Goal: Transaction & Acquisition: Purchase product/service

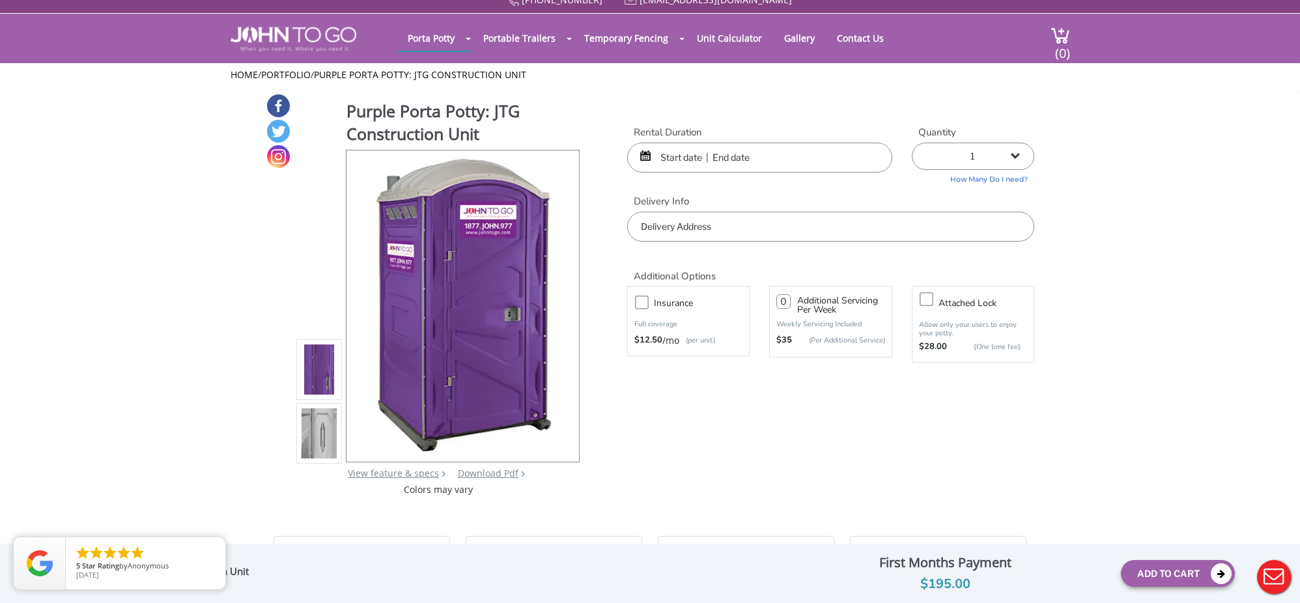
scroll to position [20, 0]
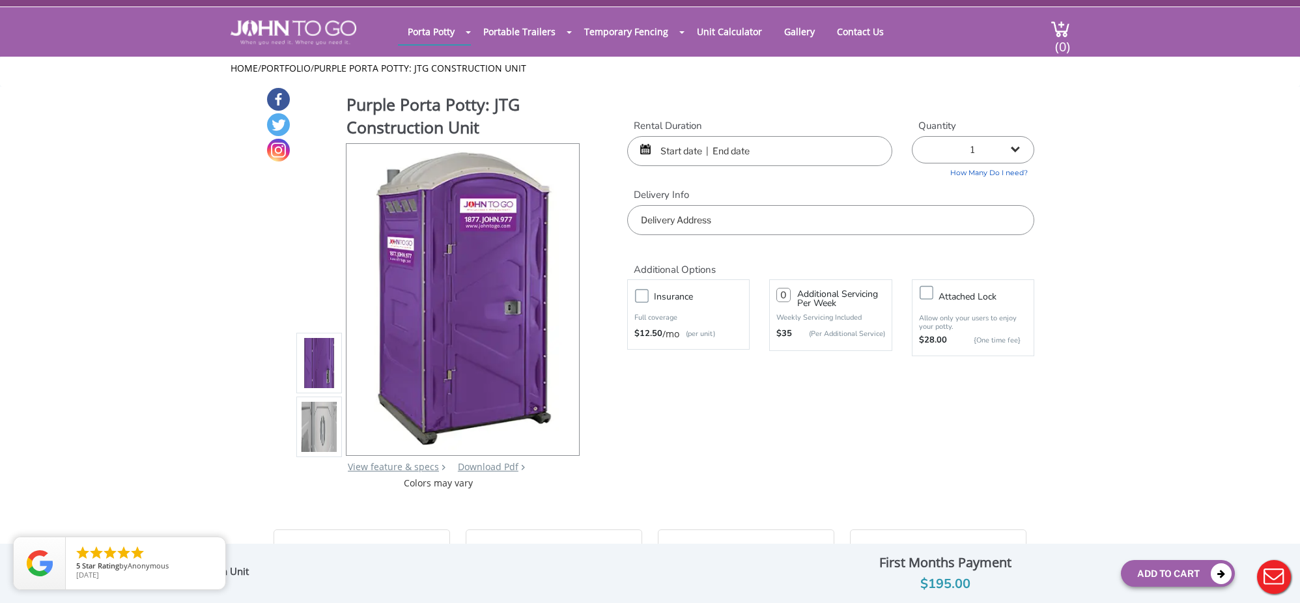
click at [680, 150] on input "text" at bounding box center [759, 151] width 265 height 30
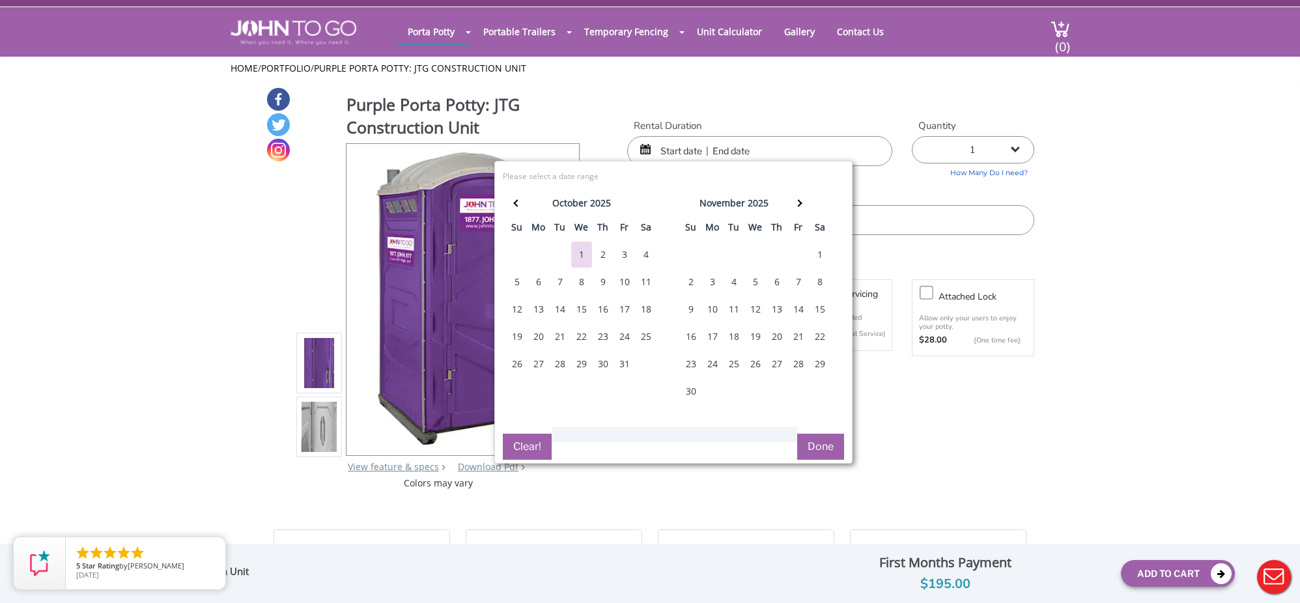
click at [821, 251] on div "1" at bounding box center [820, 255] width 21 height 26
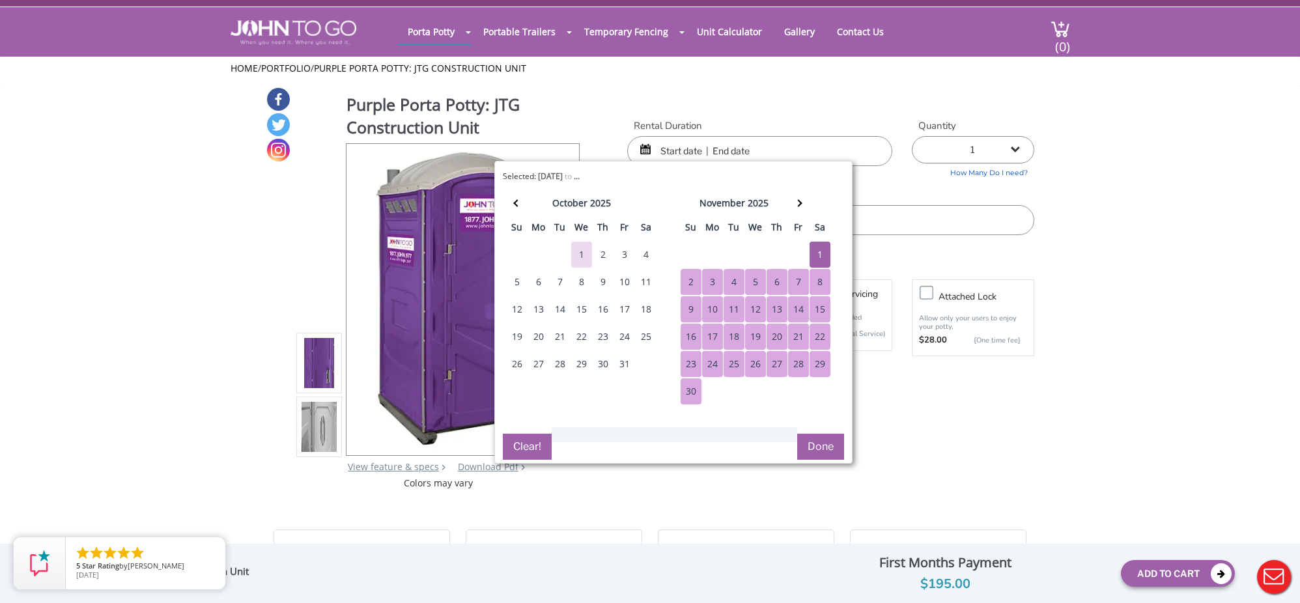
click at [695, 388] on div "30" at bounding box center [691, 392] width 21 height 26
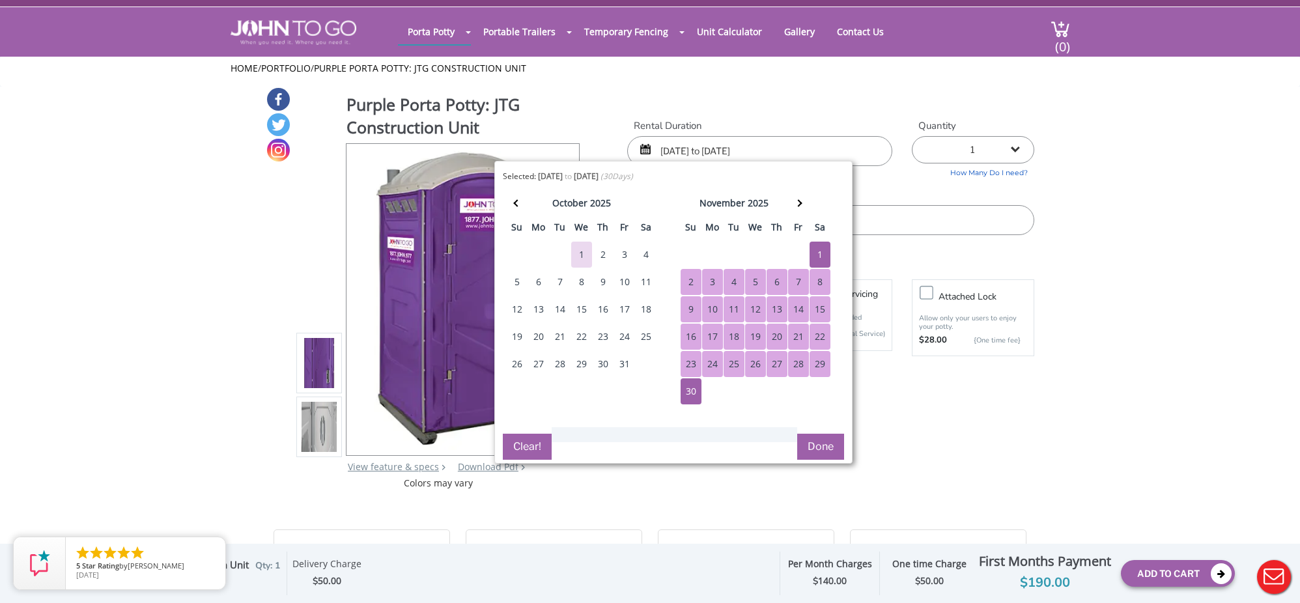
click at [807, 441] on button "Done" at bounding box center [820, 447] width 47 height 26
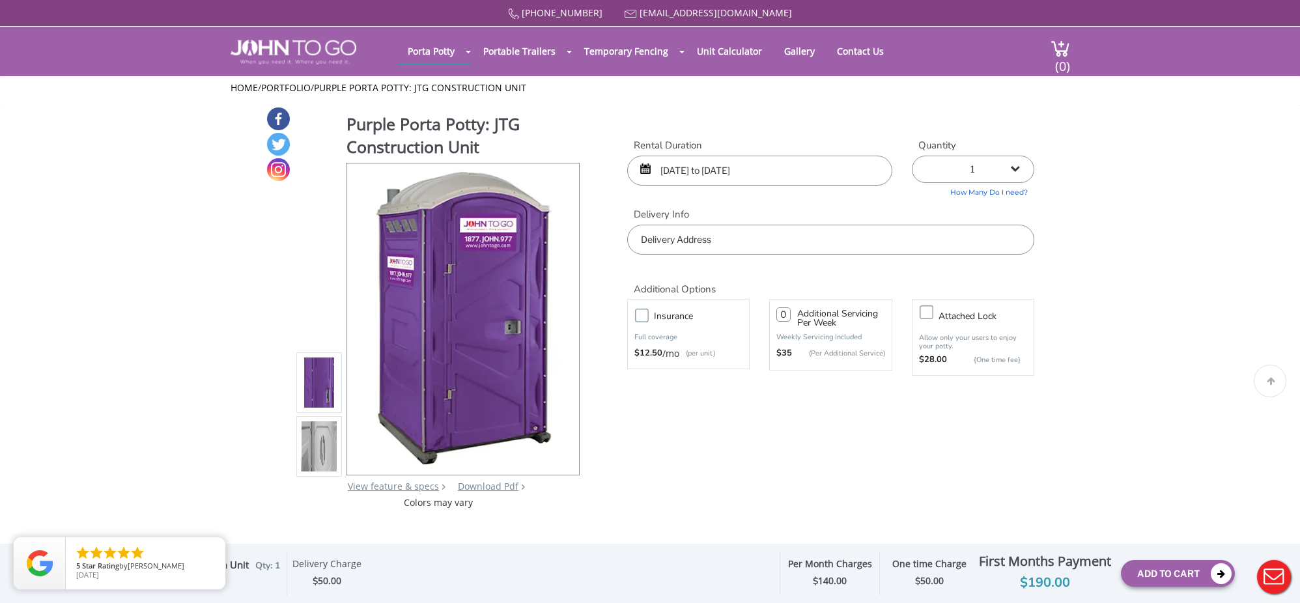
scroll to position [0, 0]
click at [810, 169] on input "11/01/2025 to 11/30/2025" at bounding box center [759, 171] width 265 height 30
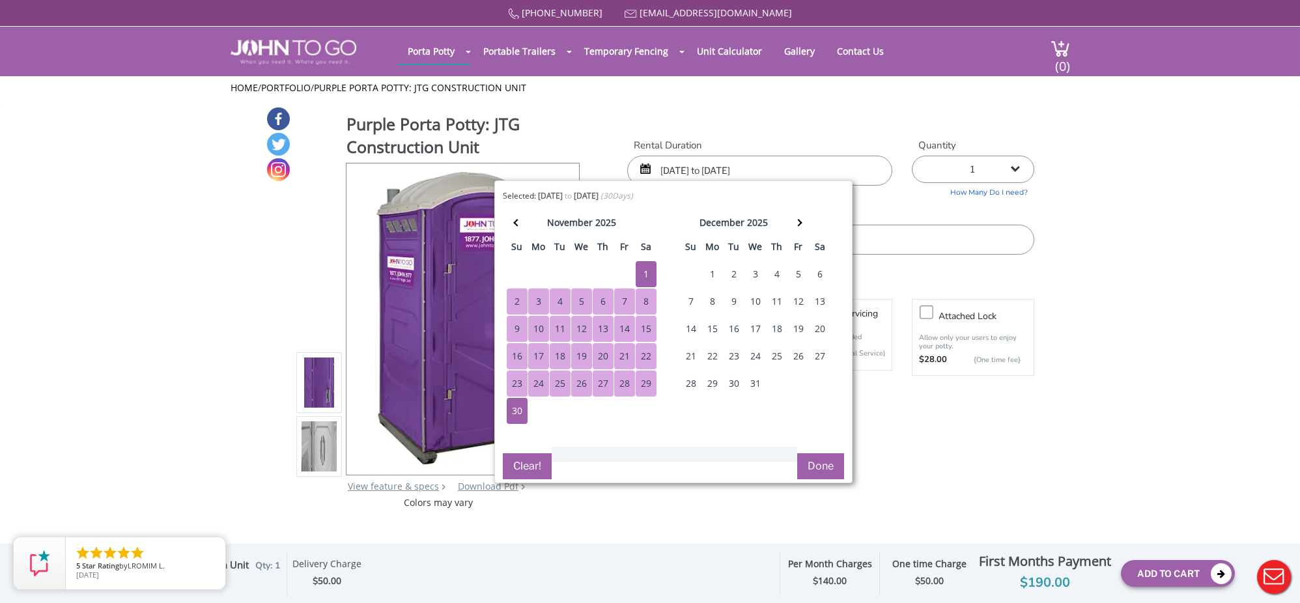
click at [754, 383] on div "31" at bounding box center [755, 384] width 21 height 26
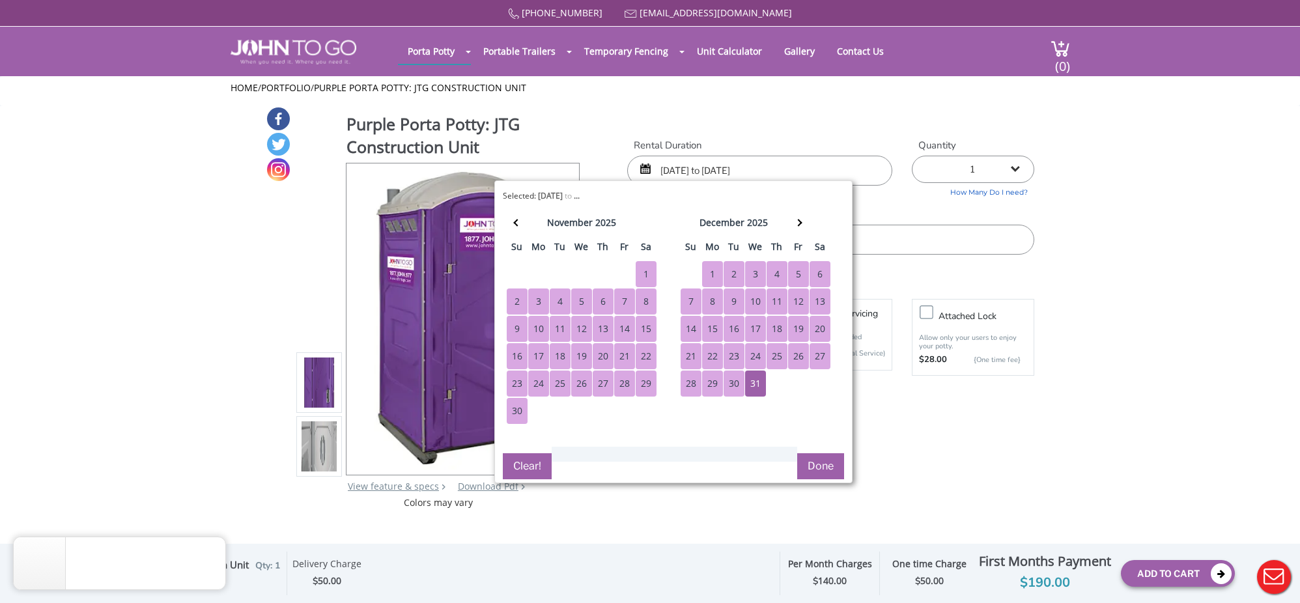
click at [643, 268] on div "1" at bounding box center [646, 274] width 21 height 26
type input "11/01/2025 to 12/31/2025"
click at [814, 463] on button "Done" at bounding box center [820, 466] width 47 height 26
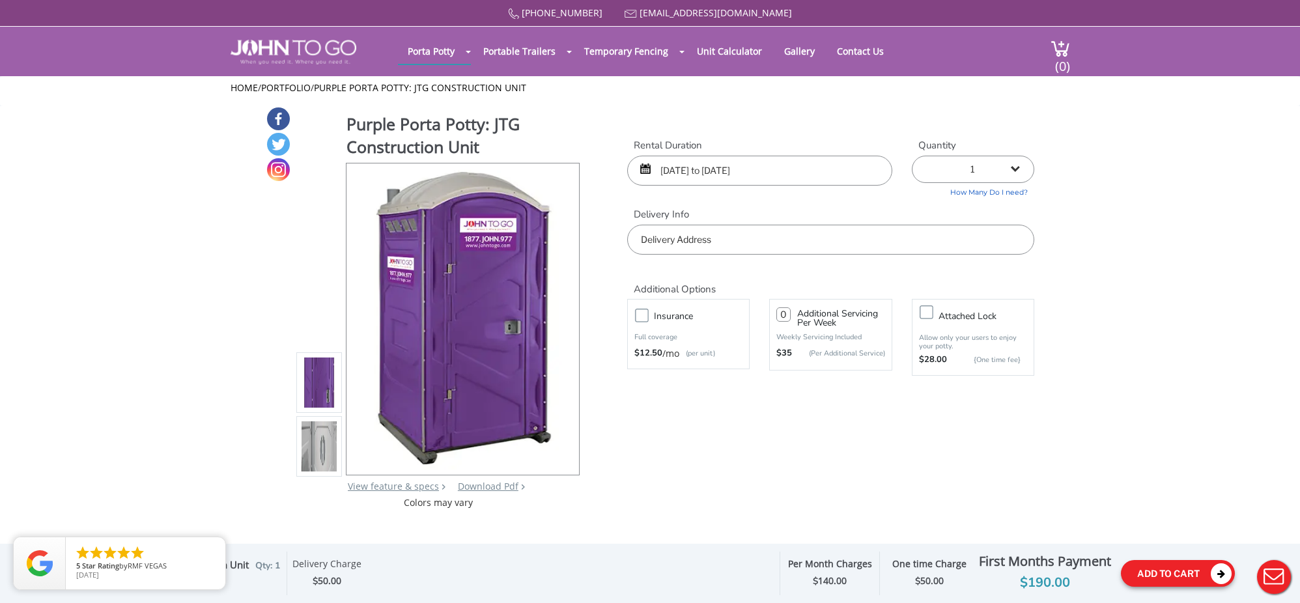
click at [1142, 564] on button "Add To Cart" at bounding box center [1178, 573] width 114 height 27
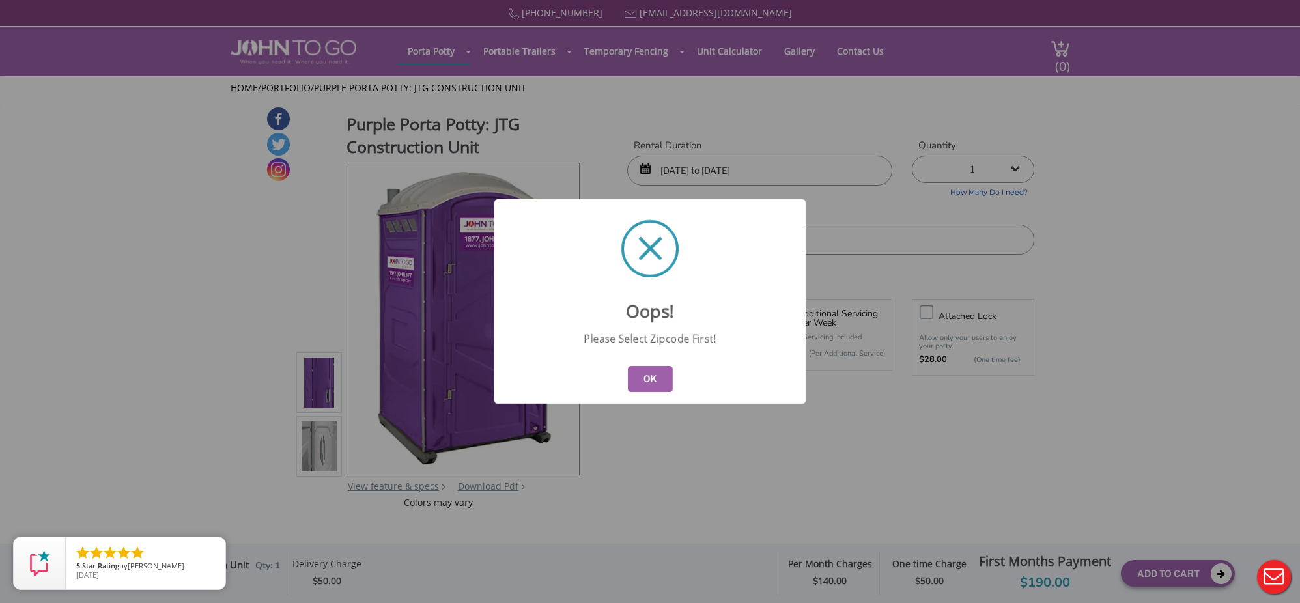
click at [659, 377] on button "OK" at bounding box center [650, 379] width 45 height 26
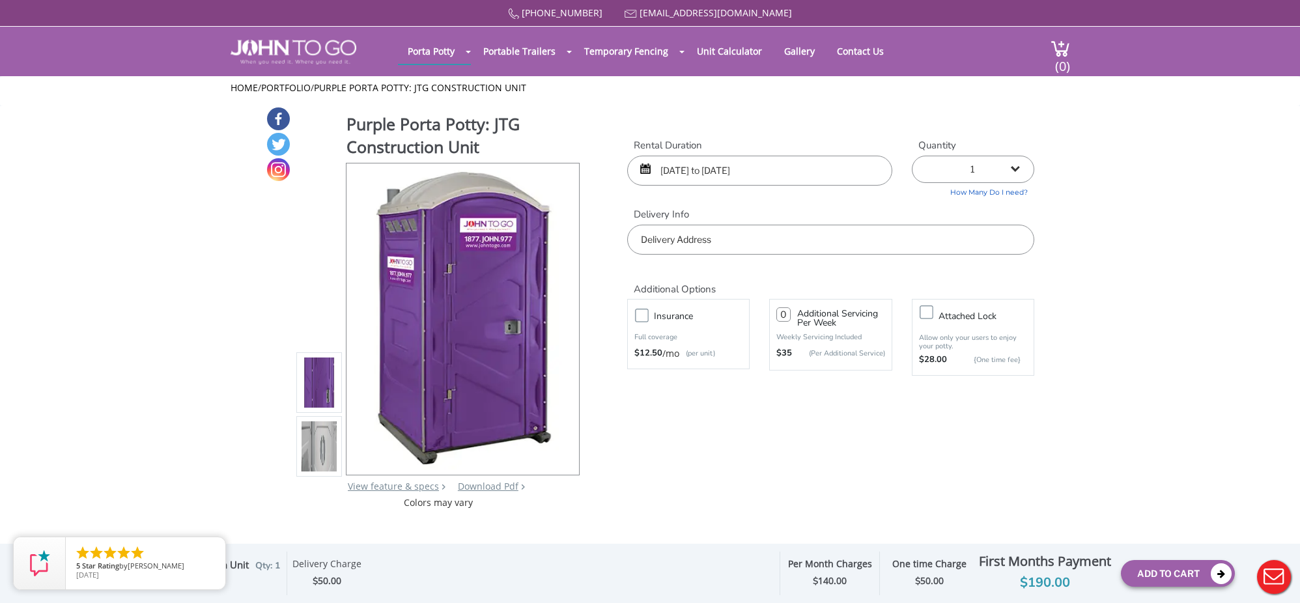
click at [713, 242] on input "text" at bounding box center [830, 240] width 407 height 30
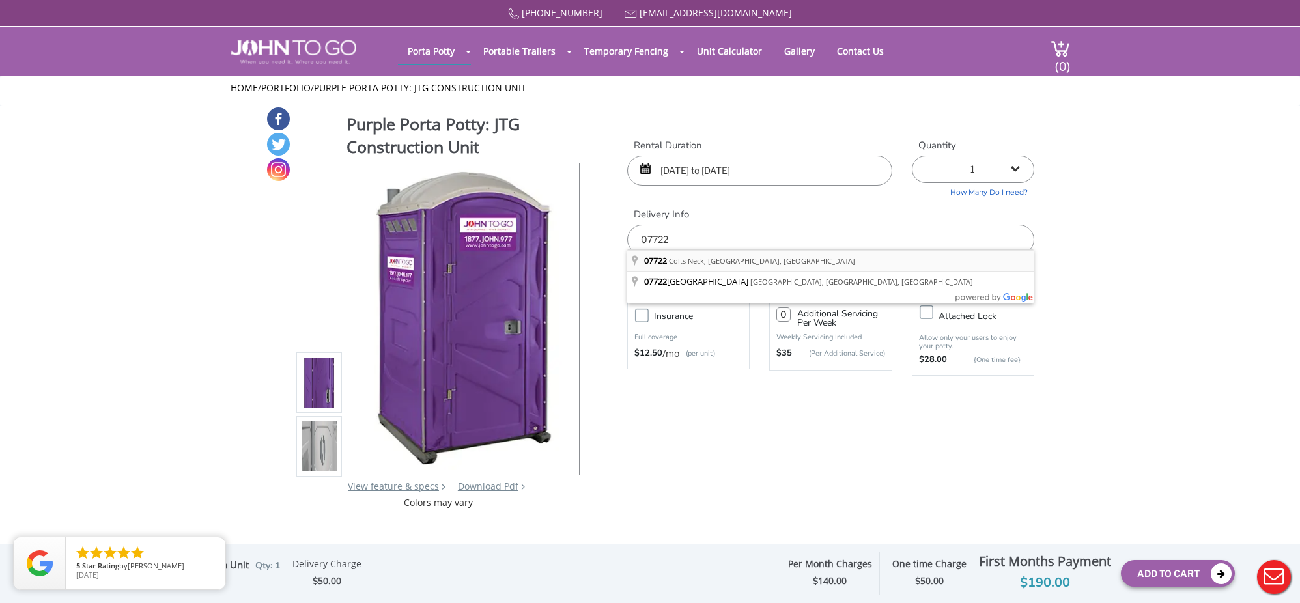
type input "Colts Neck, NJ 07722, USA"
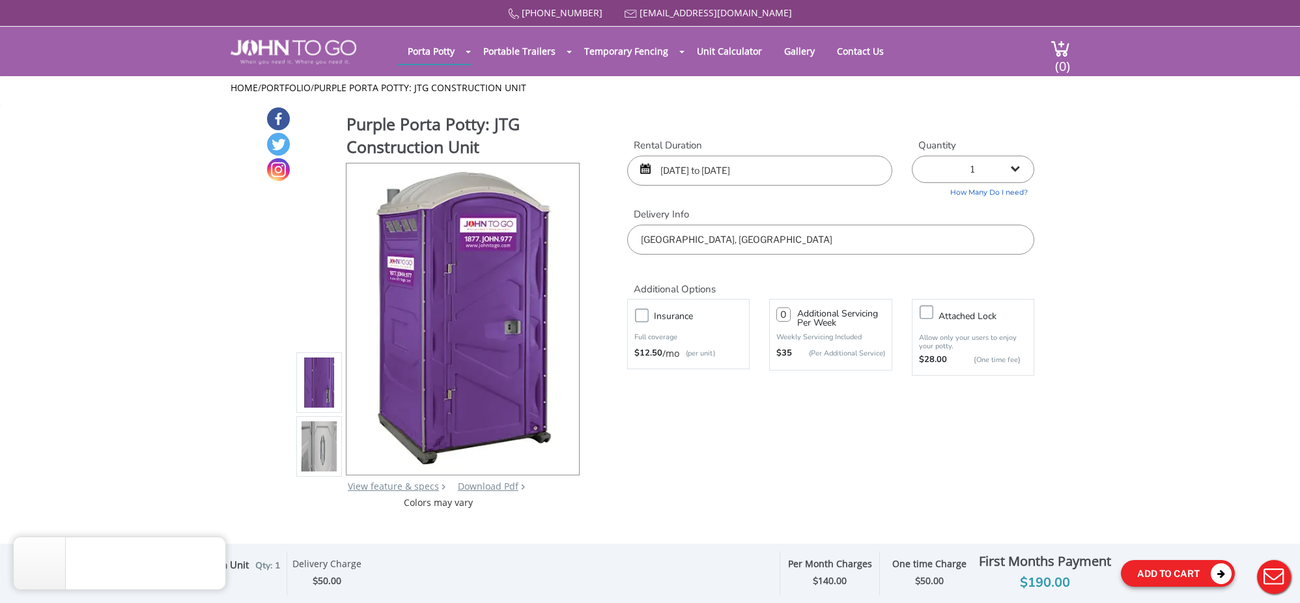
click at [1151, 567] on button "Add To Cart" at bounding box center [1178, 573] width 114 height 27
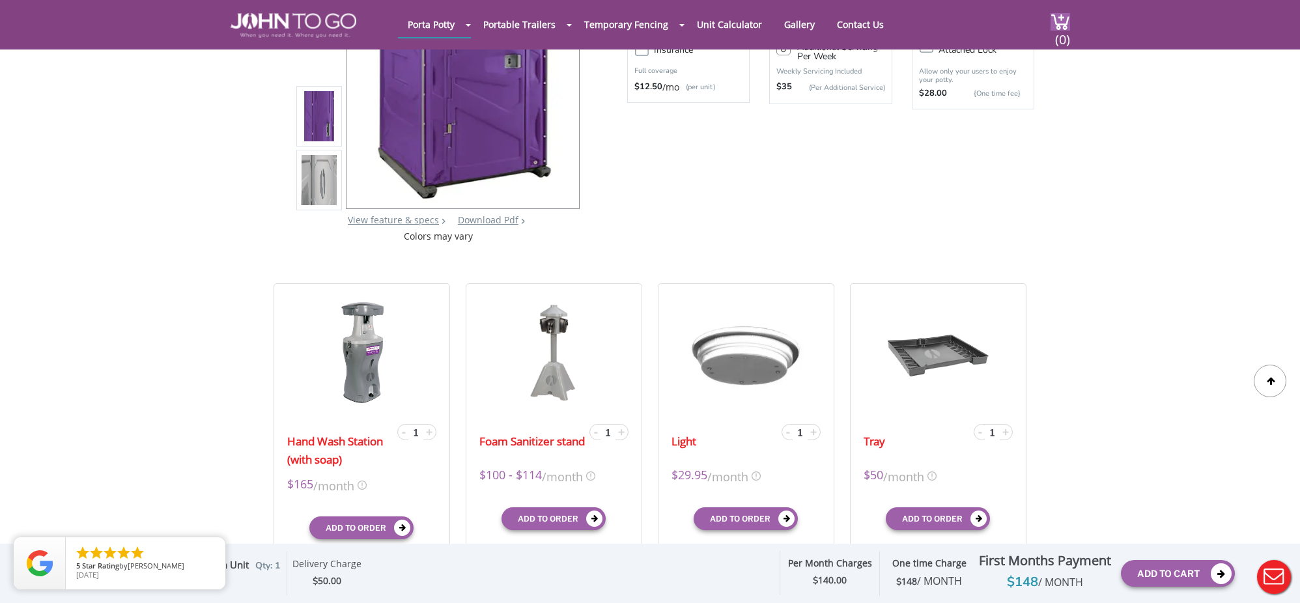
scroll to position [217, 0]
click at [1221, 564] on icon at bounding box center [1221, 574] width 21 height 21
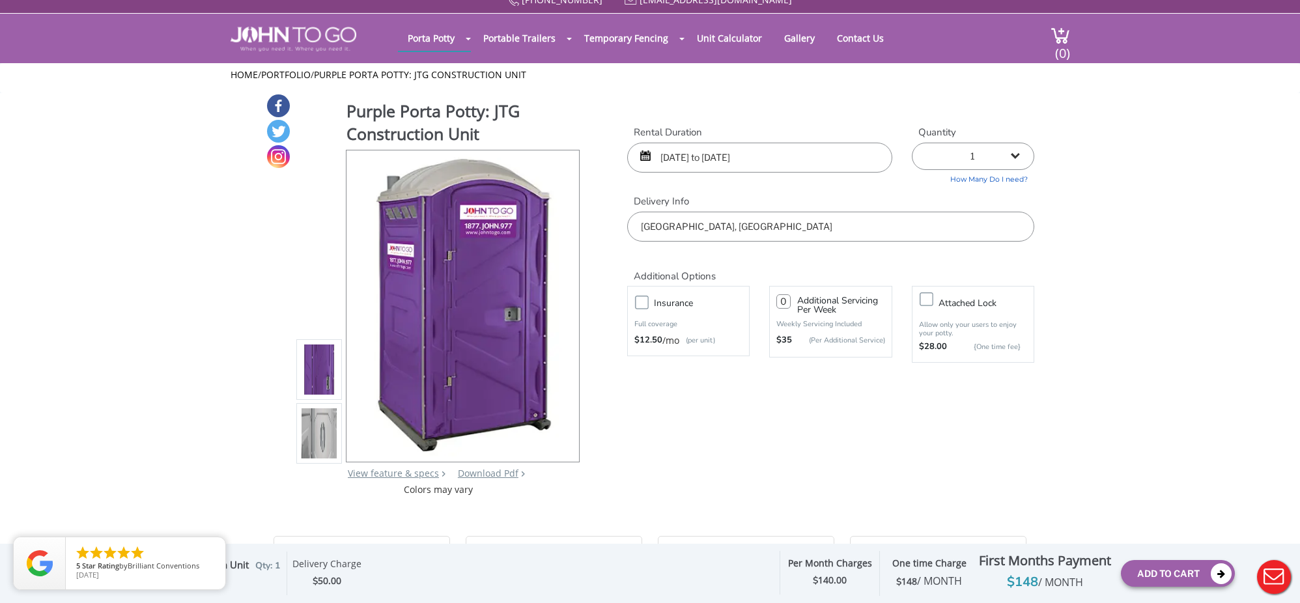
scroll to position [14, 0]
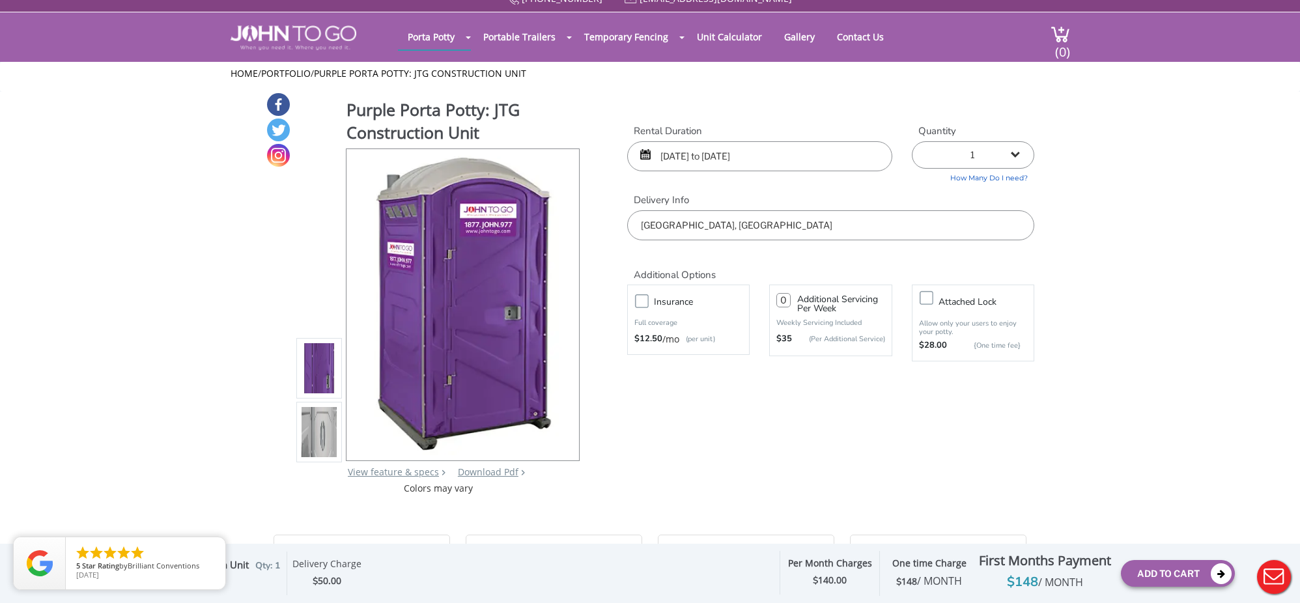
click at [790, 294] on input "number" at bounding box center [784, 300] width 14 height 14
type input "1"
click at [648, 298] on label "Insurance" at bounding box center [702, 302] width 108 height 16
click at [0, 0] on input "Insurance" at bounding box center [0, 0] width 0 height 0
click at [208, 549] on icon "close" at bounding box center [212, 550] width 13 height 13
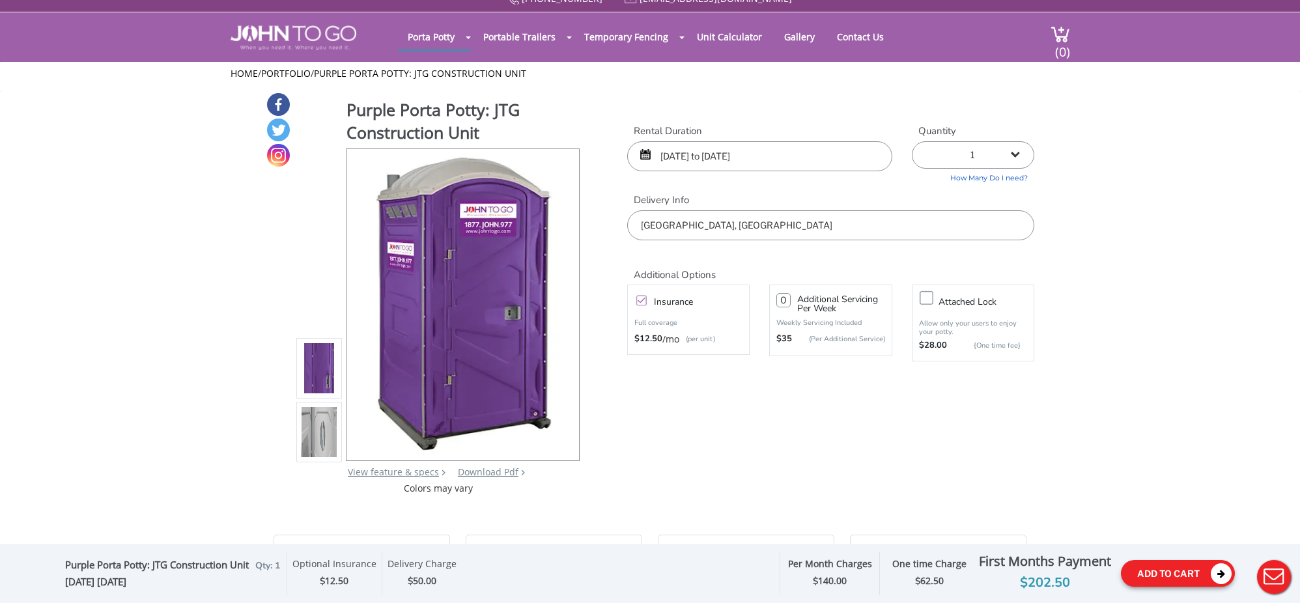
click at [1224, 567] on icon at bounding box center [1221, 574] width 21 height 21
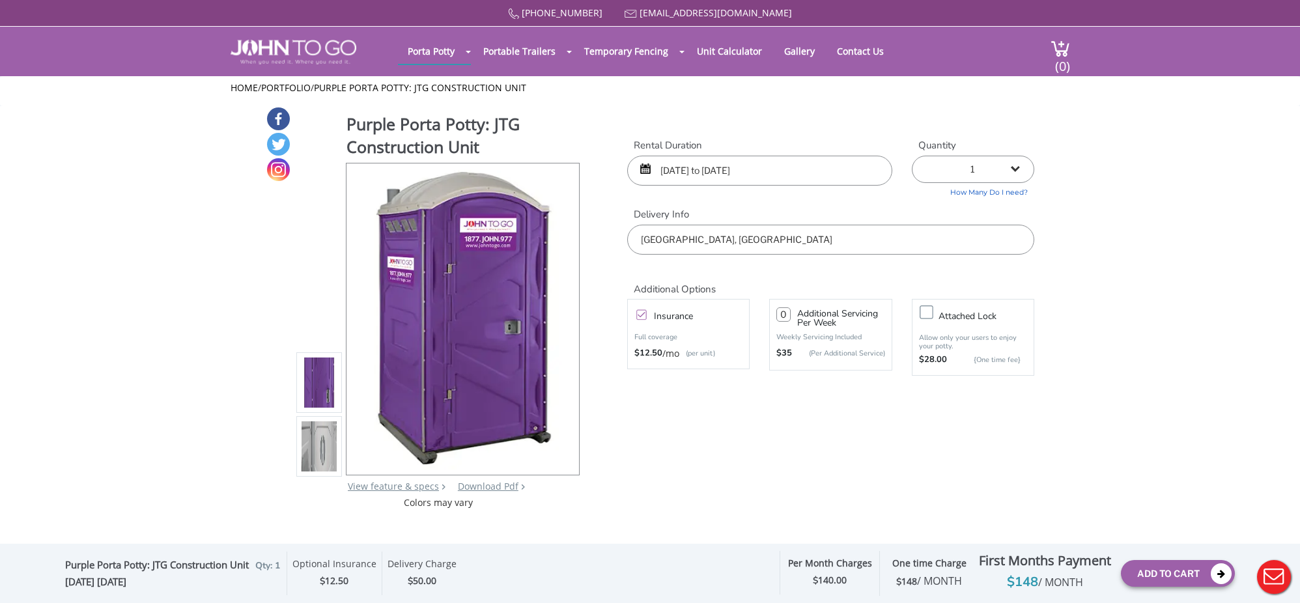
scroll to position [0, 0]
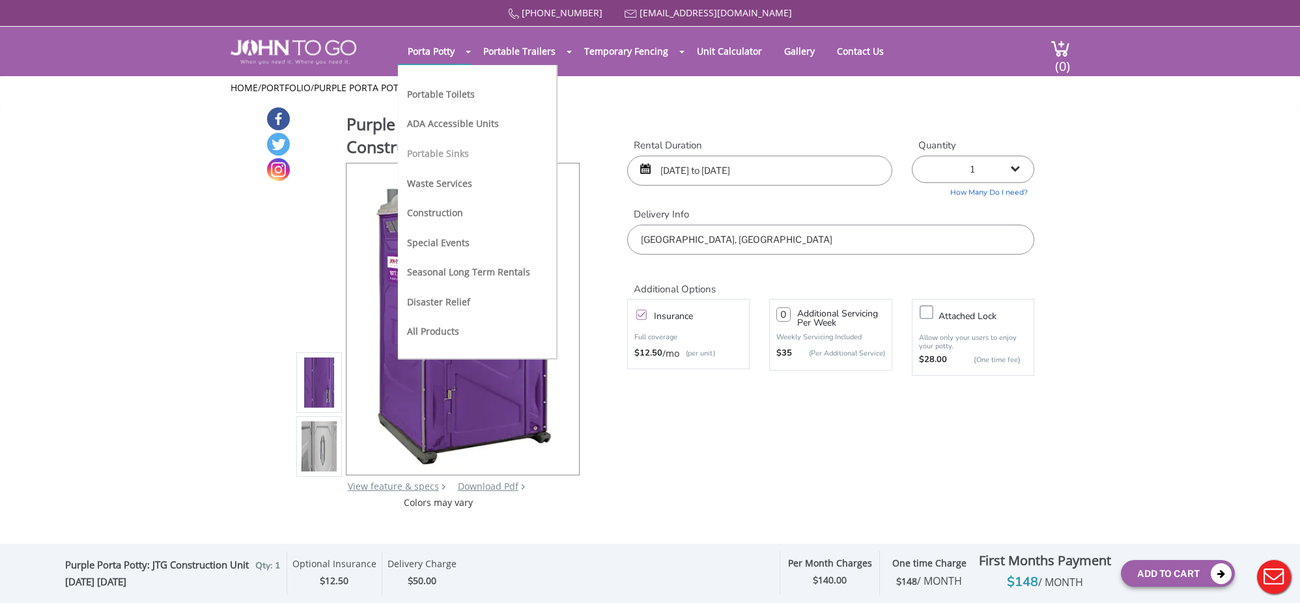
click at [446, 156] on link "Portable Sinks" at bounding box center [438, 153] width 62 height 12
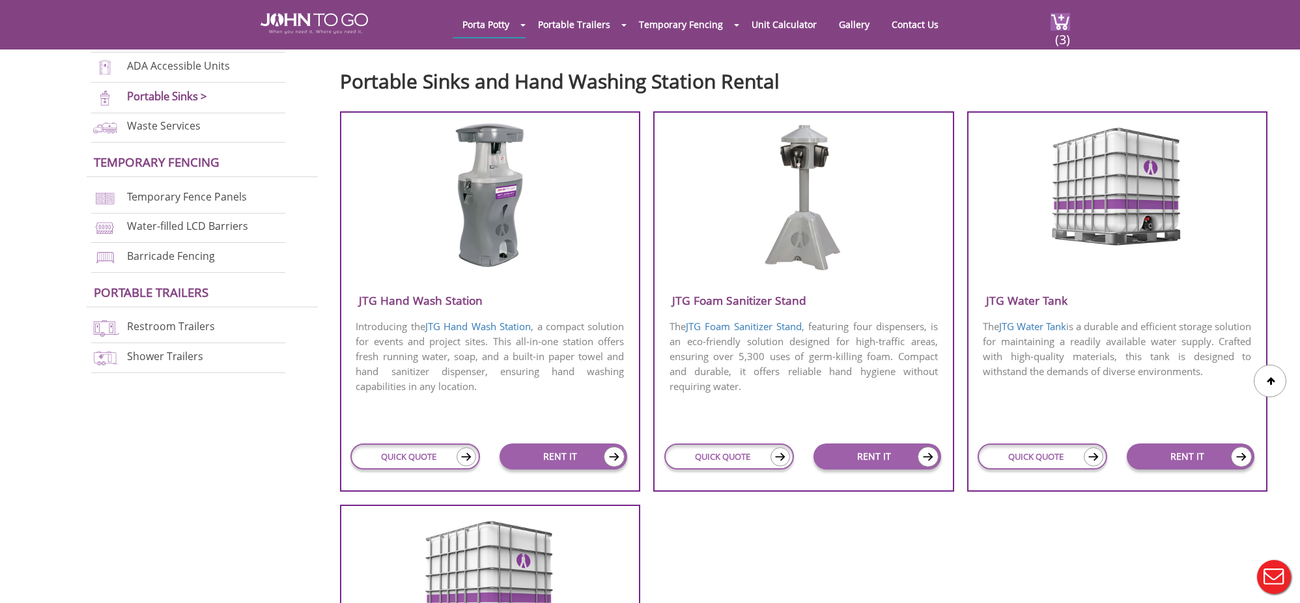
scroll to position [448, 0]
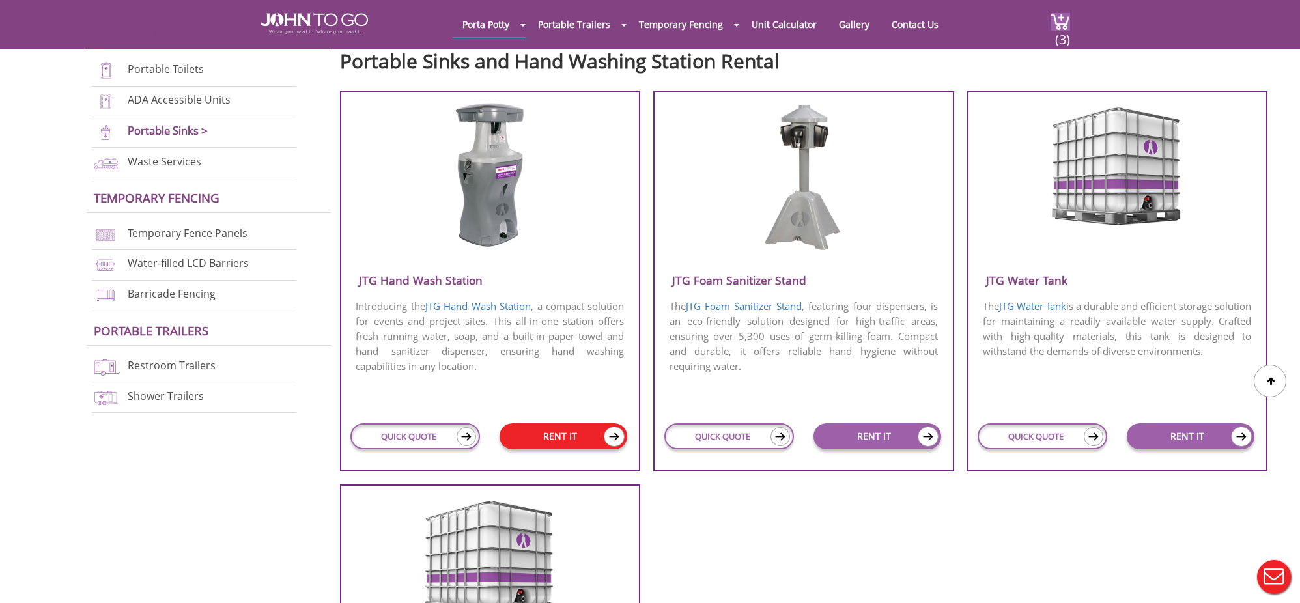
click at [615, 438] on img at bounding box center [614, 437] width 21 height 20
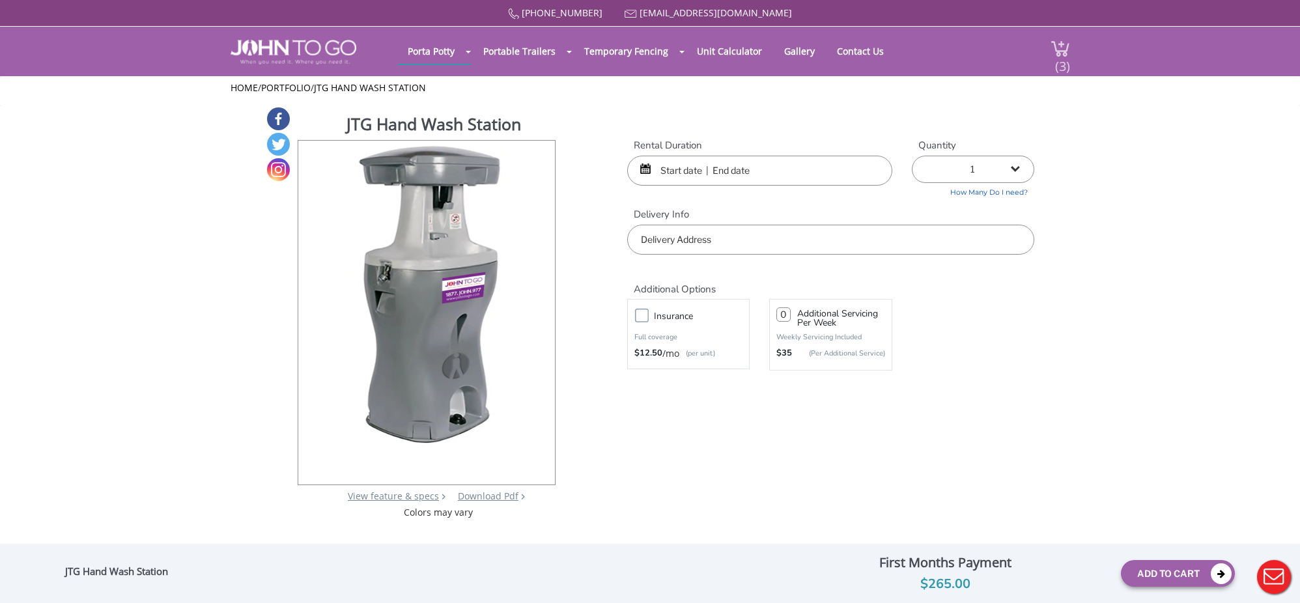
click at [1052, 54] on img at bounding box center [1061, 49] width 20 height 18
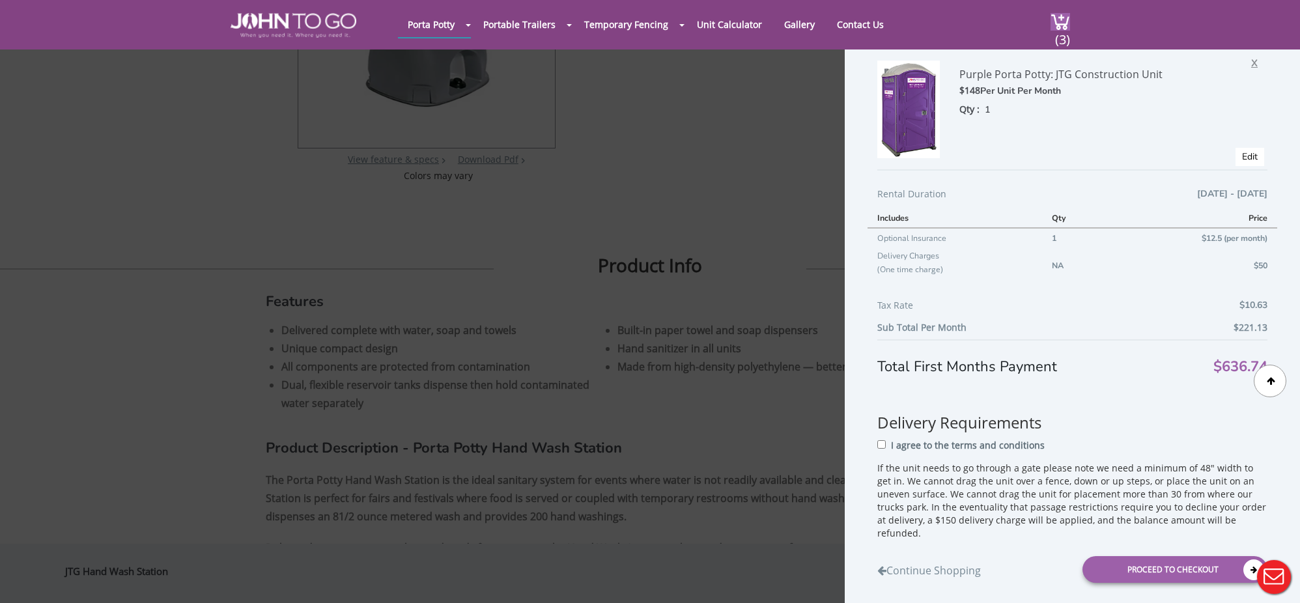
scroll to position [286, 1]
click at [1255, 56] on span "X" at bounding box center [1258, 61] width 13 height 17
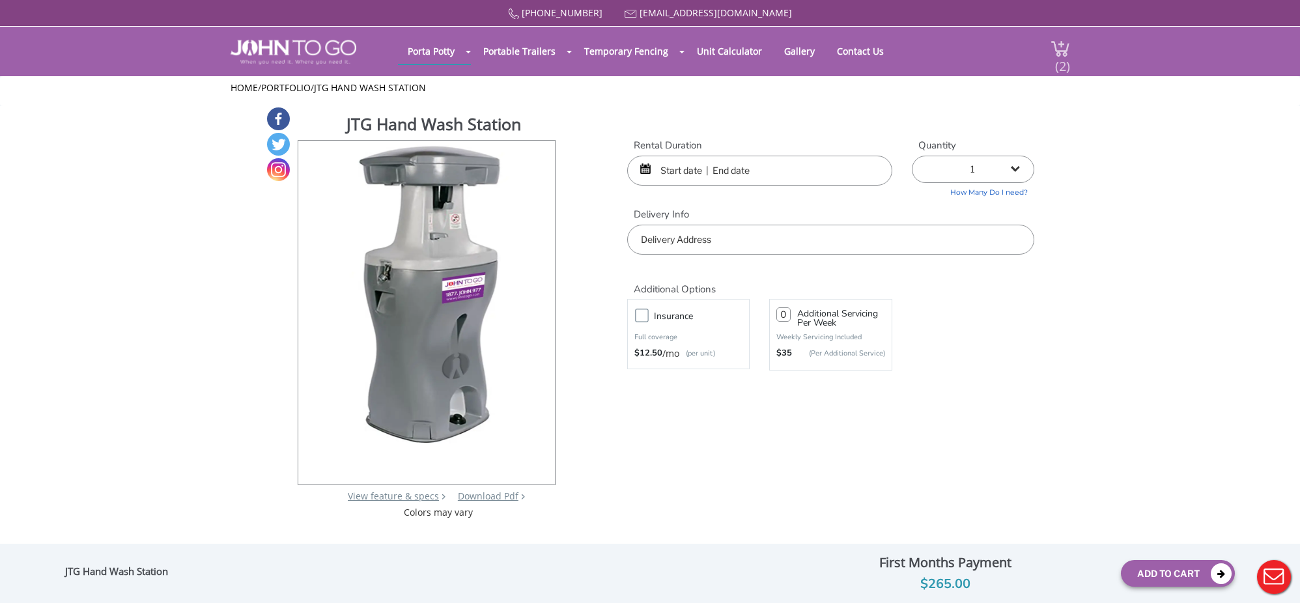
click at [1051, 44] on img at bounding box center [1061, 49] width 20 height 18
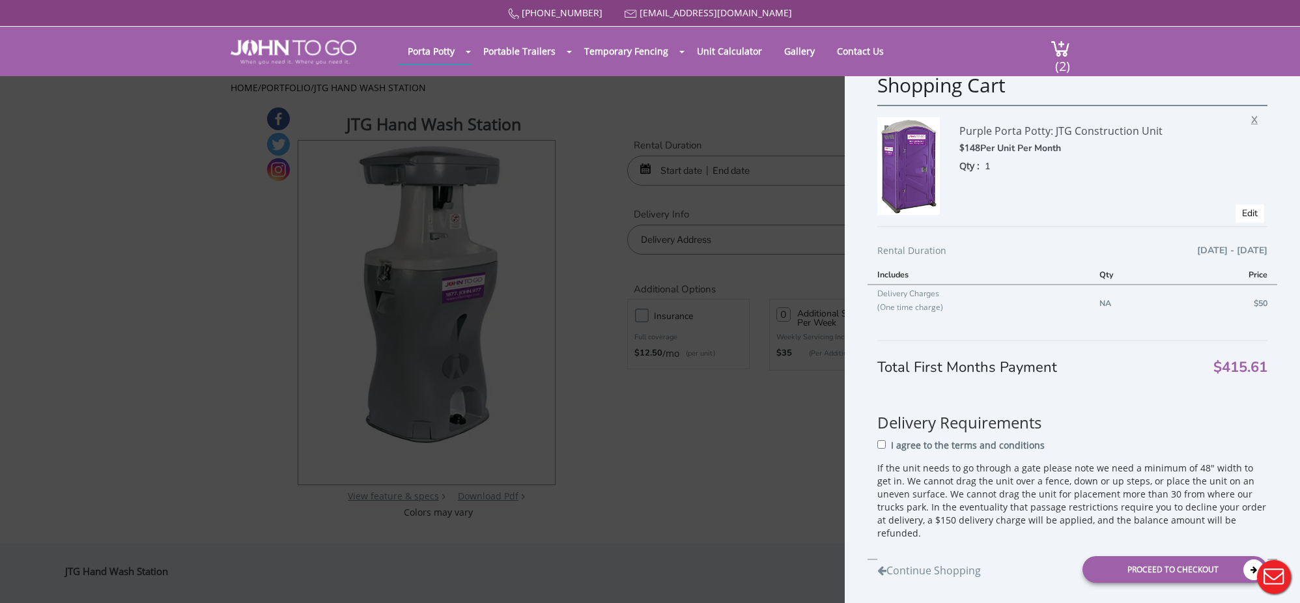
click at [1254, 115] on span "X" at bounding box center [1258, 117] width 13 height 17
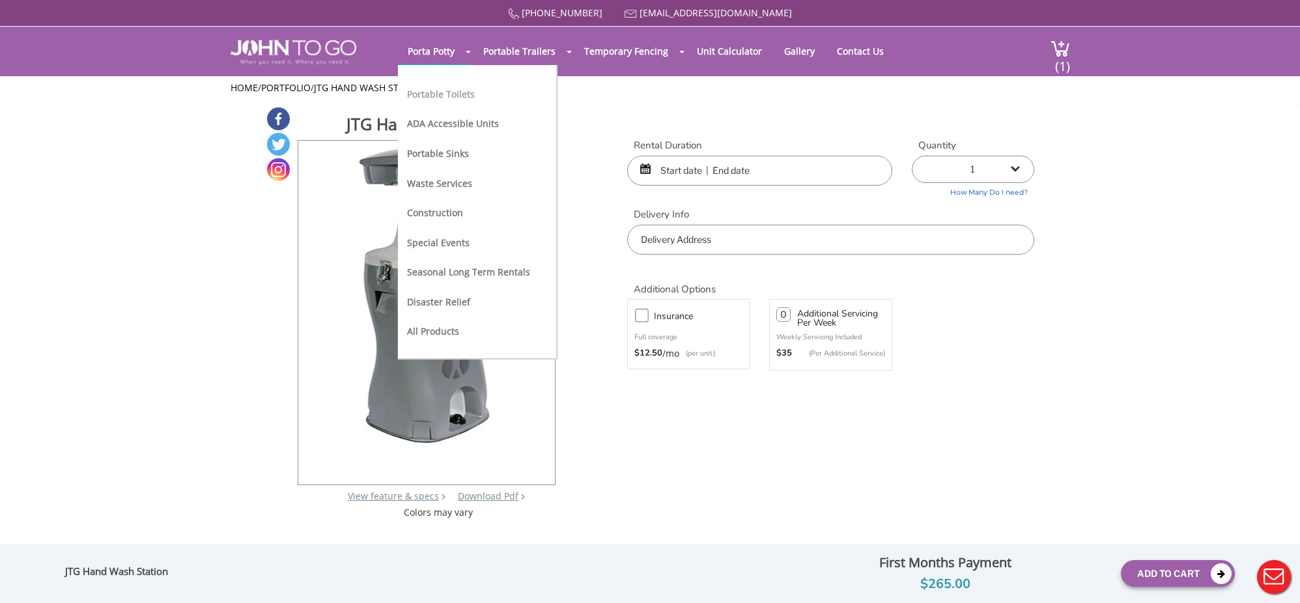
click at [441, 94] on link "Portable Toilets" at bounding box center [441, 94] width 68 height 12
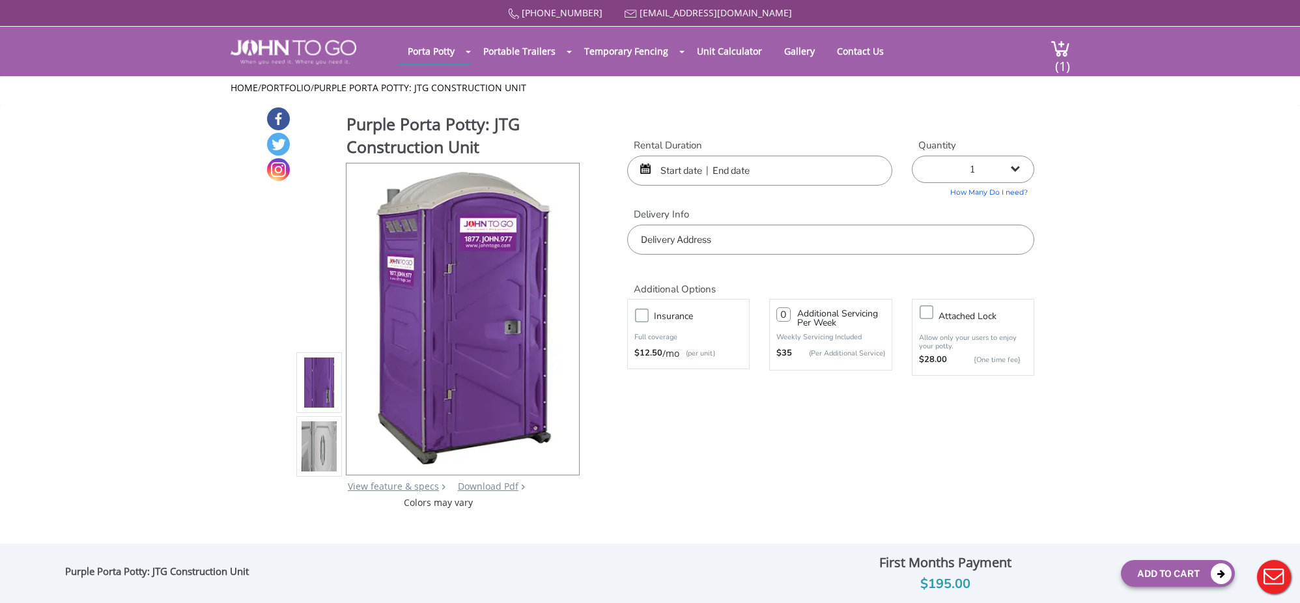
click at [730, 165] on input "text" at bounding box center [759, 171] width 265 height 30
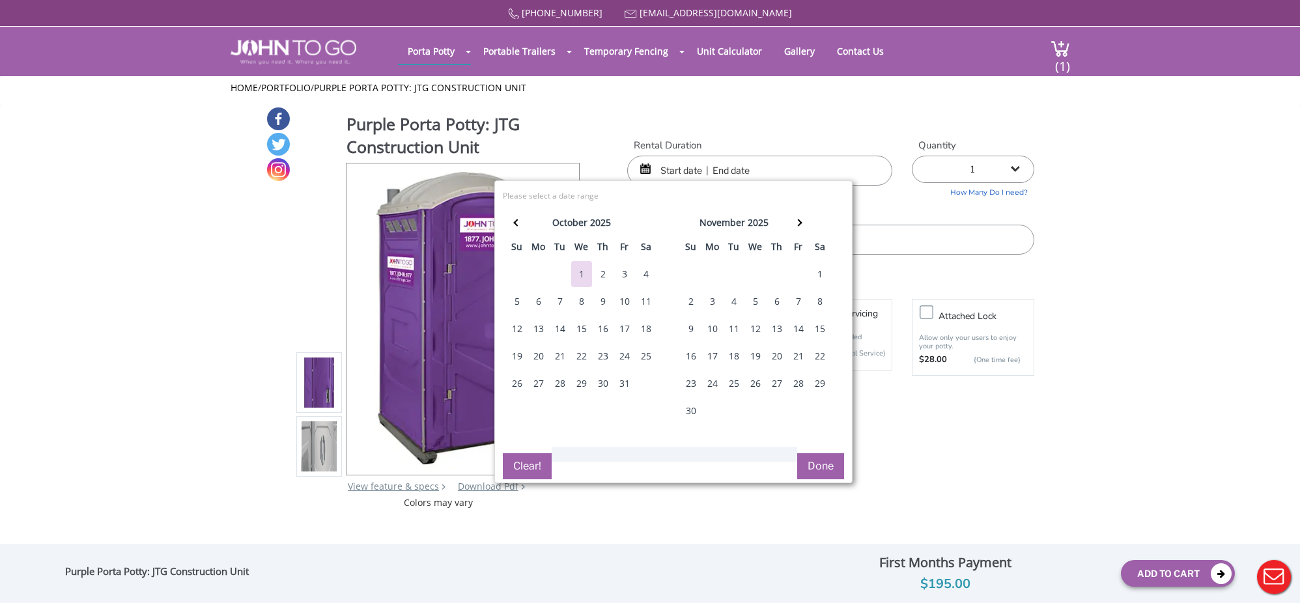
click at [689, 411] on div "30" at bounding box center [691, 411] width 21 height 26
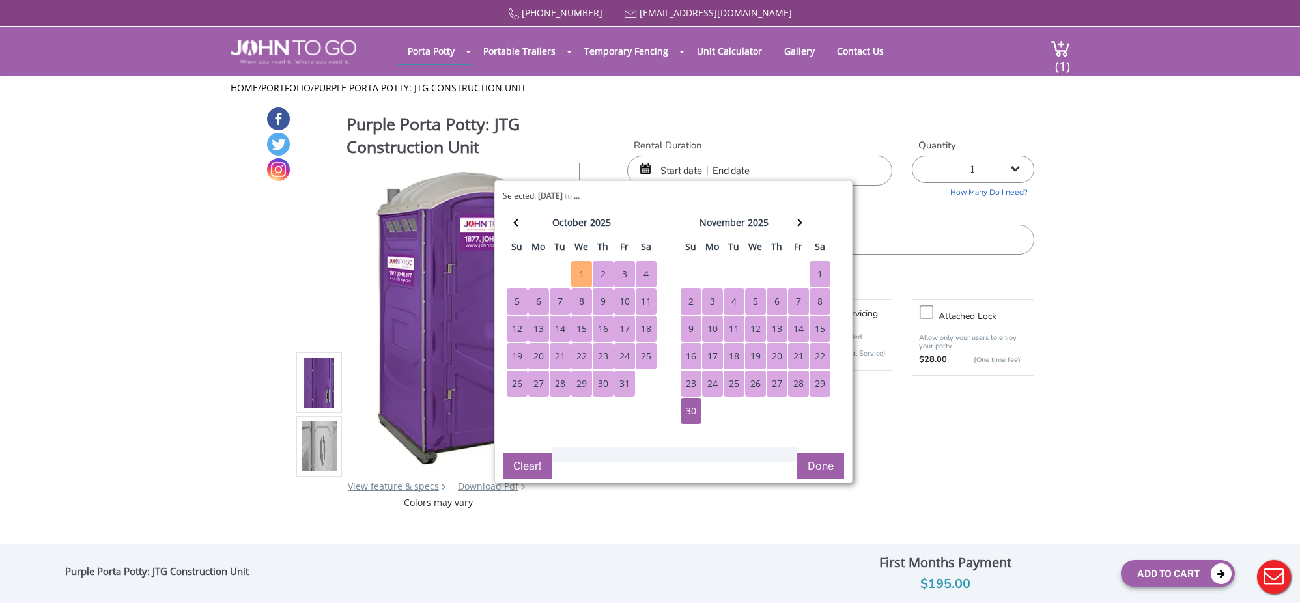
click at [585, 274] on div "1" at bounding box center [581, 274] width 21 height 26
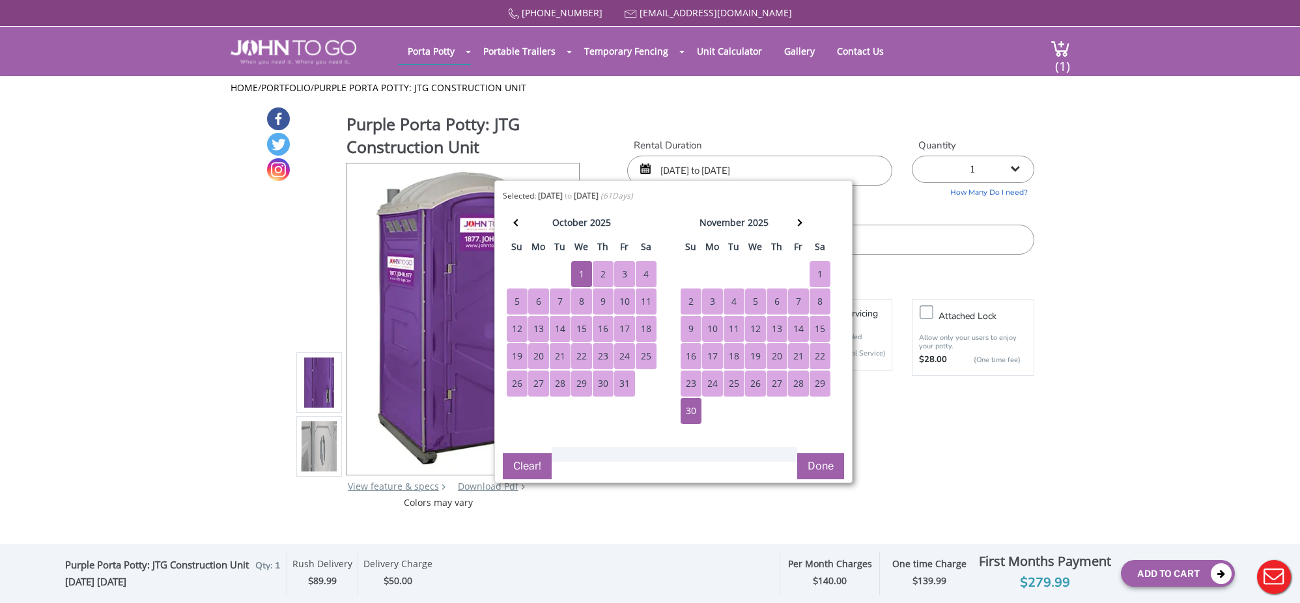
click at [607, 275] on div "2" at bounding box center [603, 274] width 21 height 26
click at [699, 413] on div "30" at bounding box center [691, 411] width 21 height 26
type input "10/02/2025 to 11/30/2025"
click at [1159, 566] on button "Add To Cart" at bounding box center [1178, 573] width 114 height 27
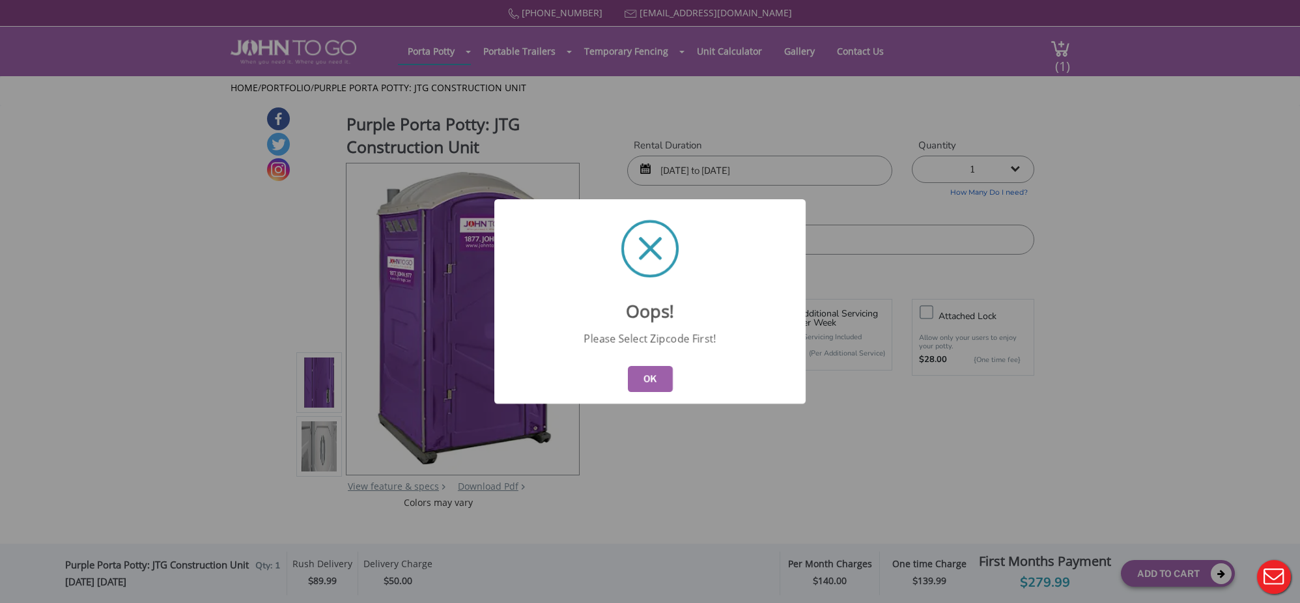
click at [652, 380] on button "OK" at bounding box center [650, 379] width 45 height 26
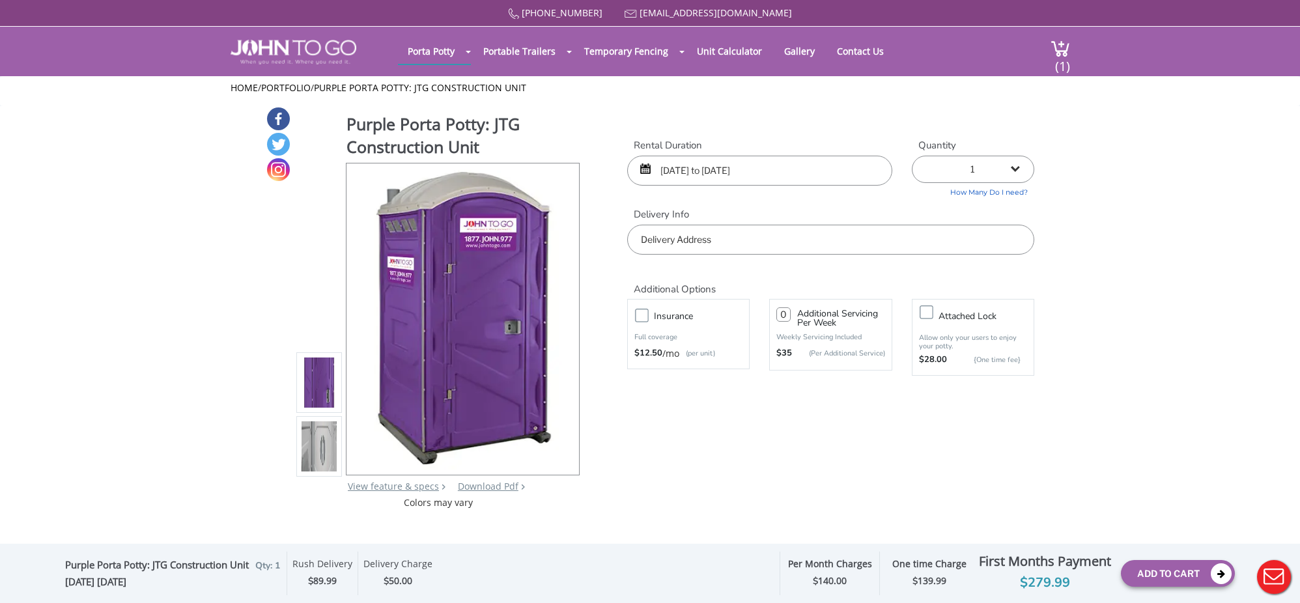
click at [672, 234] on input "text" at bounding box center [830, 240] width 407 height 30
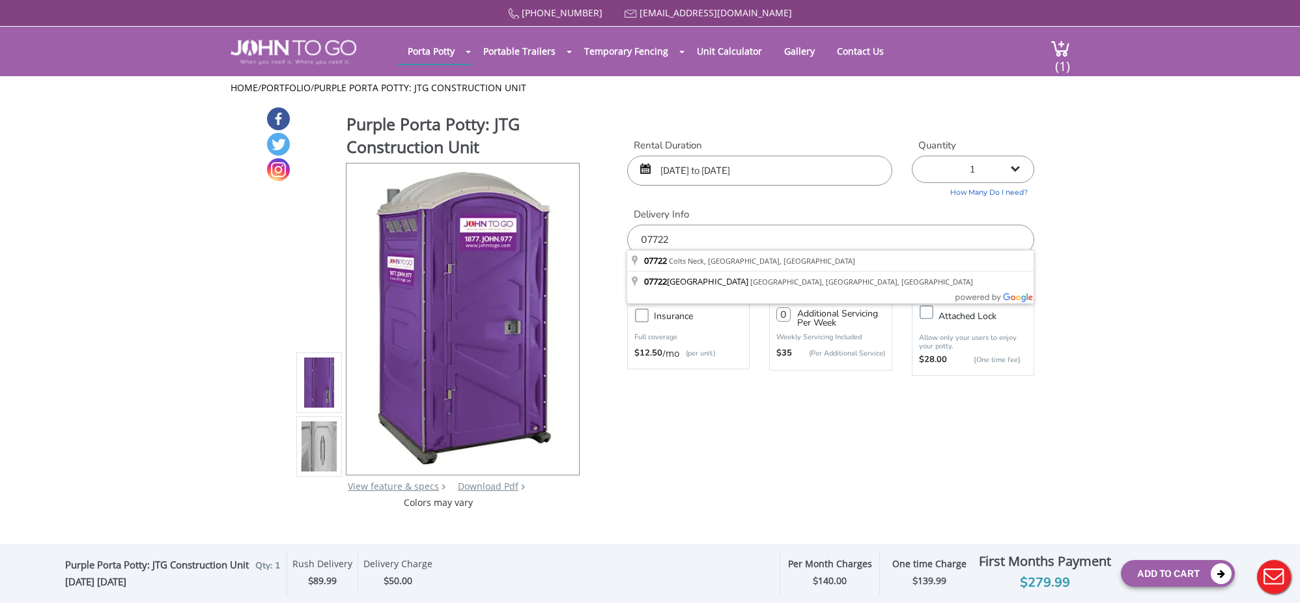
type input "Colts Neck, NJ 07722, USA"
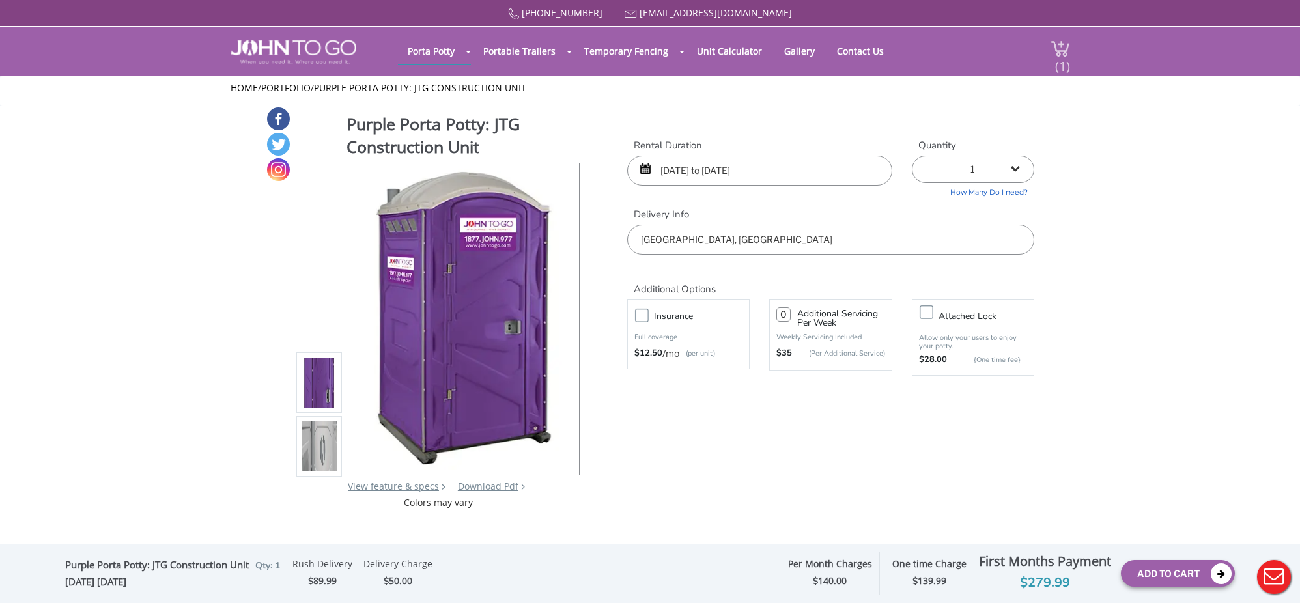
click at [1052, 52] on img at bounding box center [1061, 49] width 20 height 18
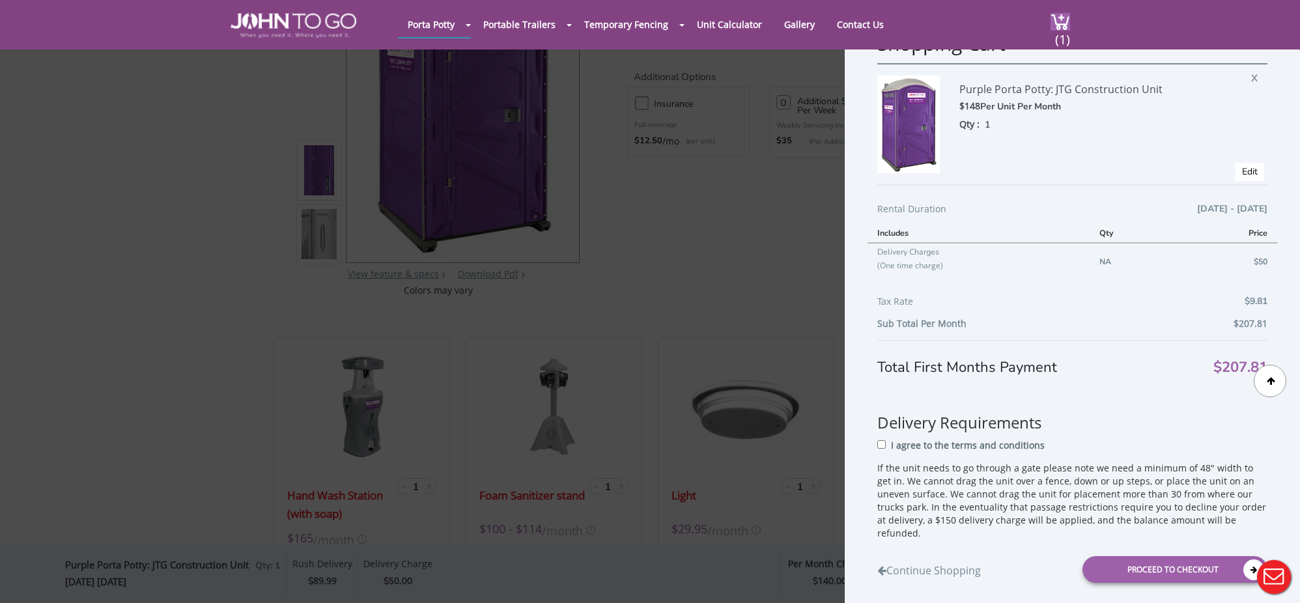
scroll to position [165, 0]
click at [1147, 558] on div "Proceed to Checkout" at bounding box center [1175, 569] width 185 height 27
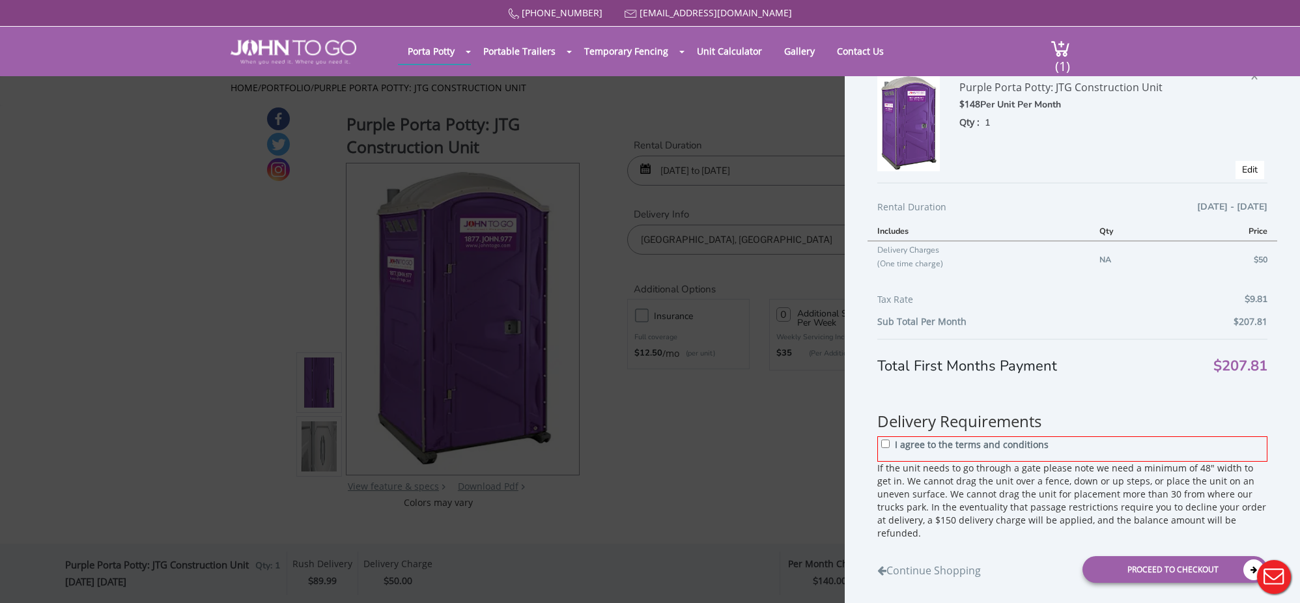
scroll to position [43, 0]
click at [885, 446] on input "I agree to the terms and conditions" at bounding box center [886, 444] width 8 height 8
checkbox input "true"
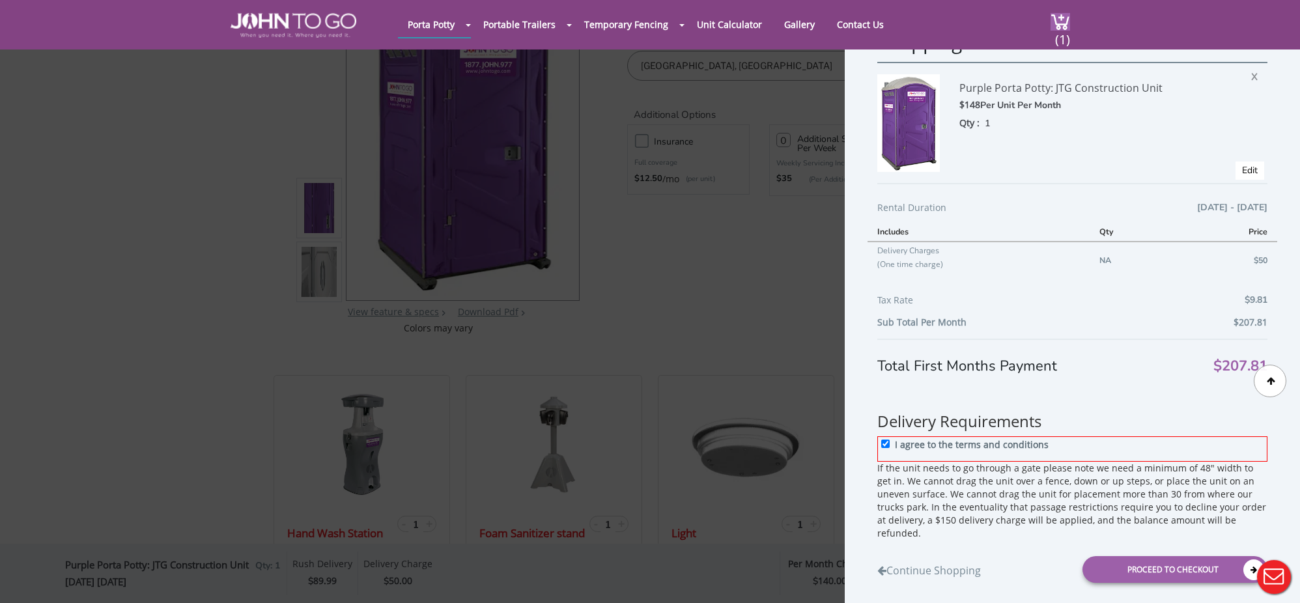
scroll to position [128, 0]
click at [1145, 558] on div "Proceed to Checkout" at bounding box center [1175, 569] width 185 height 27
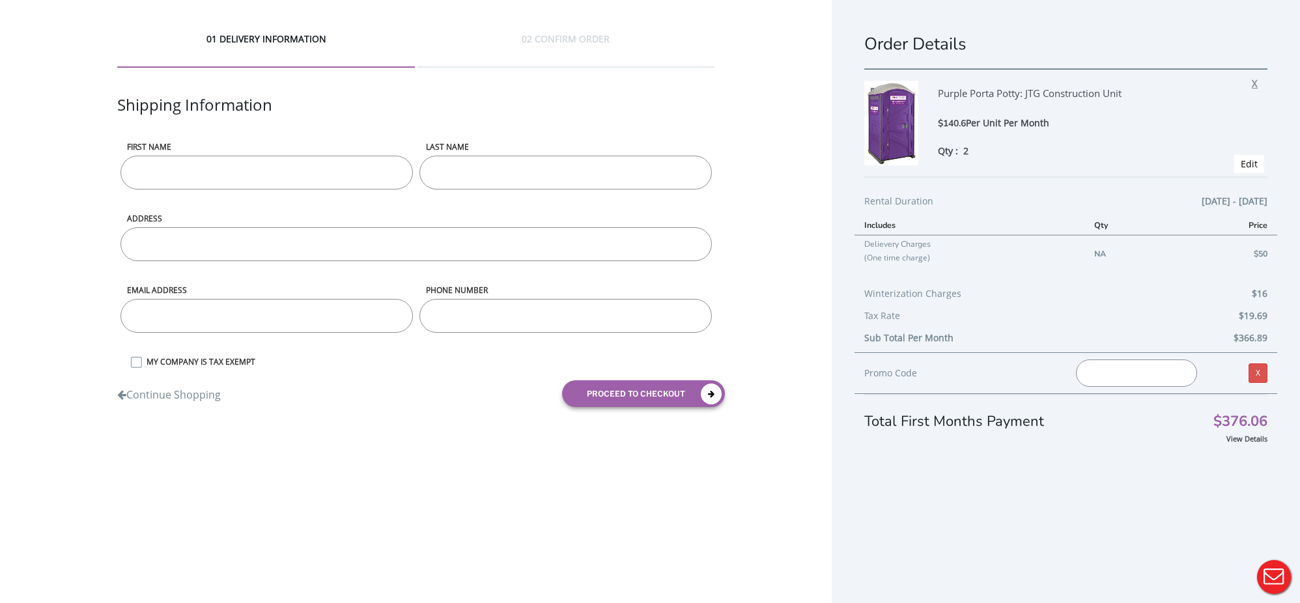
click at [1255, 83] on span "X" at bounding box center [1258, 81] width 12 height 17
